Goal: Navigation & Orientation: Find specific page/section

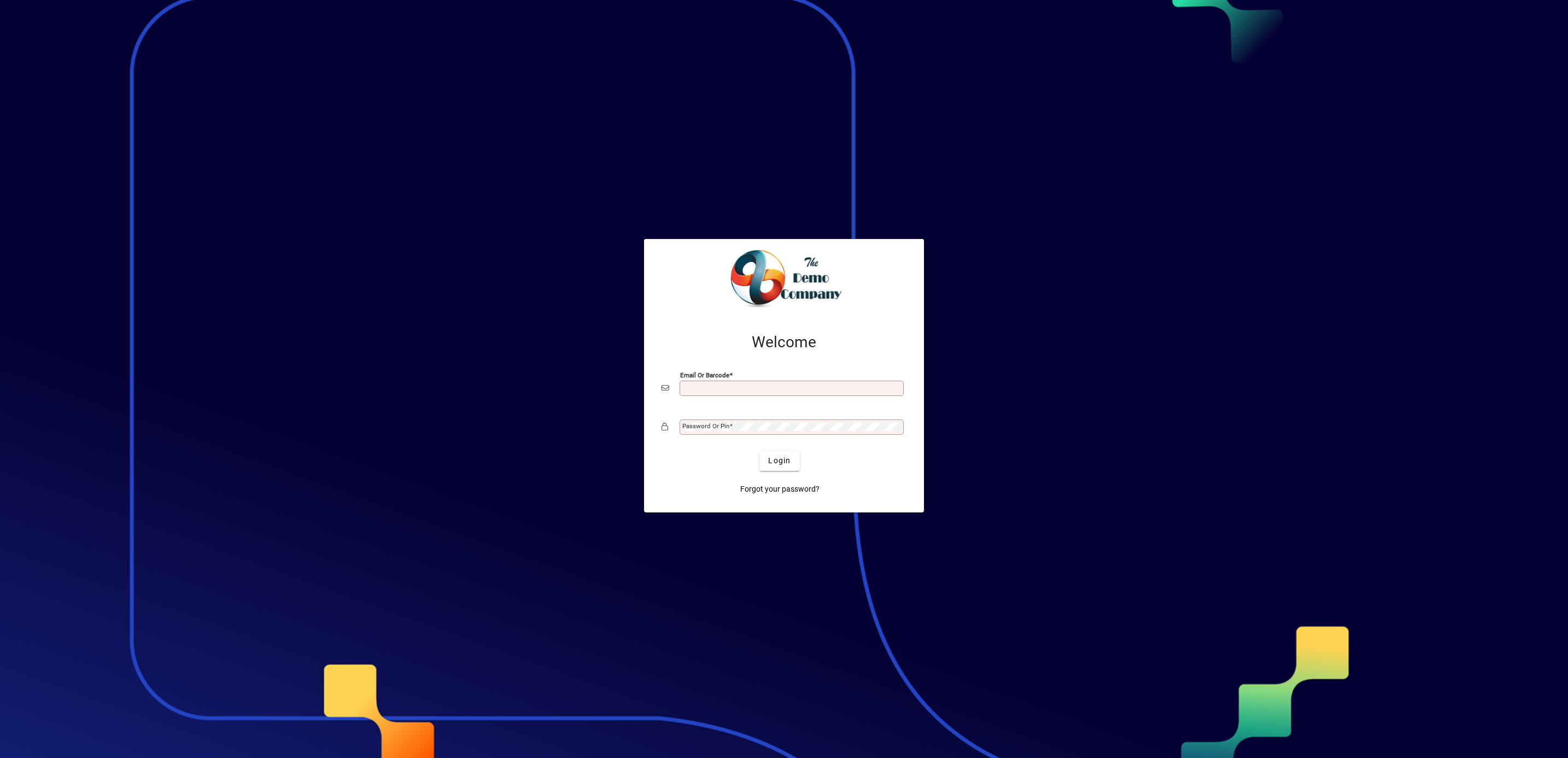
type input "**********"
click at [780, 460] on span "Login" at bounding box center [780, 461] width 23 height 11
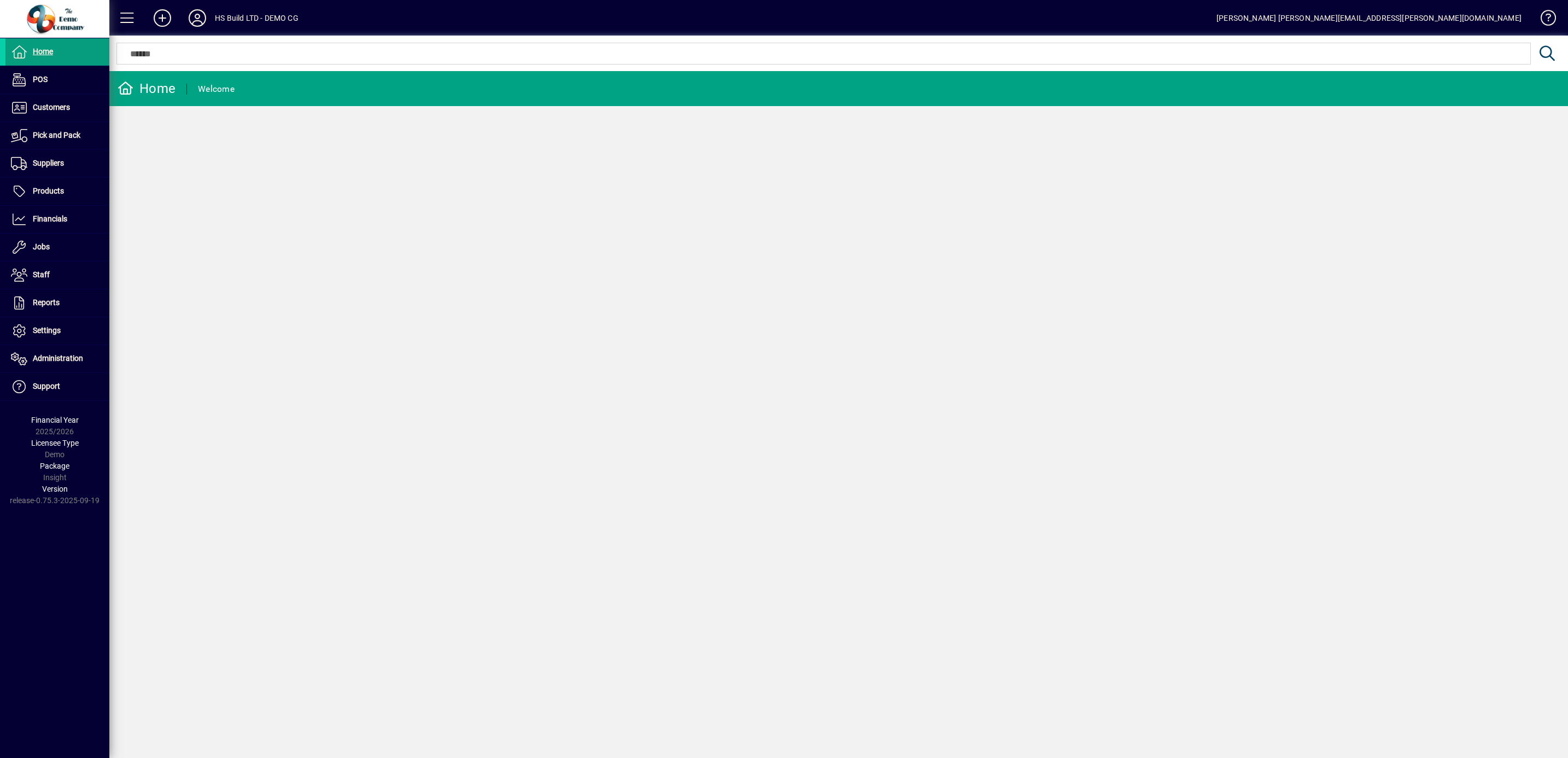
click at [197, 17] on icon at bounding box center [197, 18] width 22 height 17
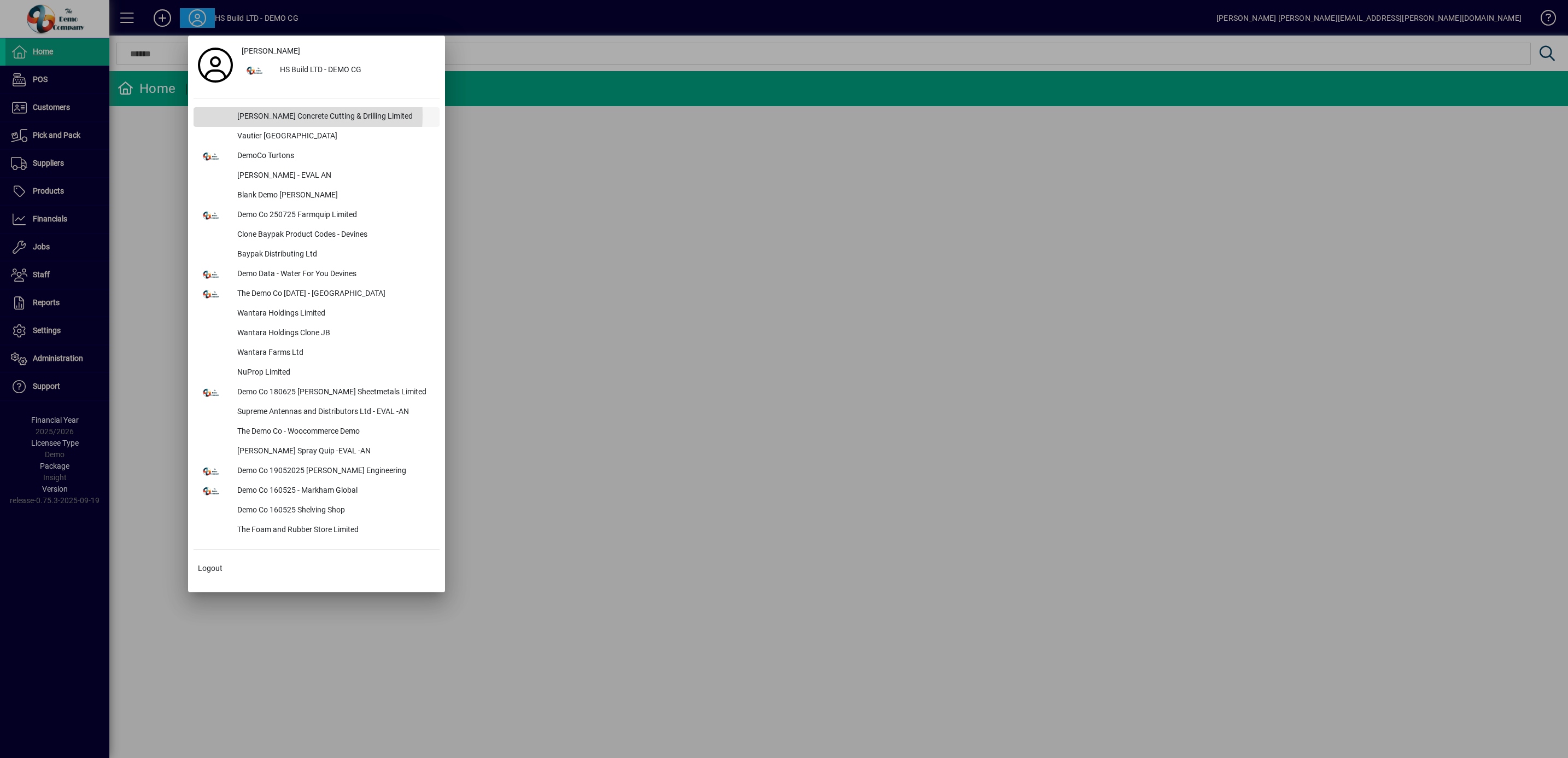
click at [261, 115] on div "[PERSON_NAME] Concrete Cutting & Drilling Limited" at bounding box center [334, 117] width 211 height 20
